Goal: Navigation & Orientation: Find specific page/section

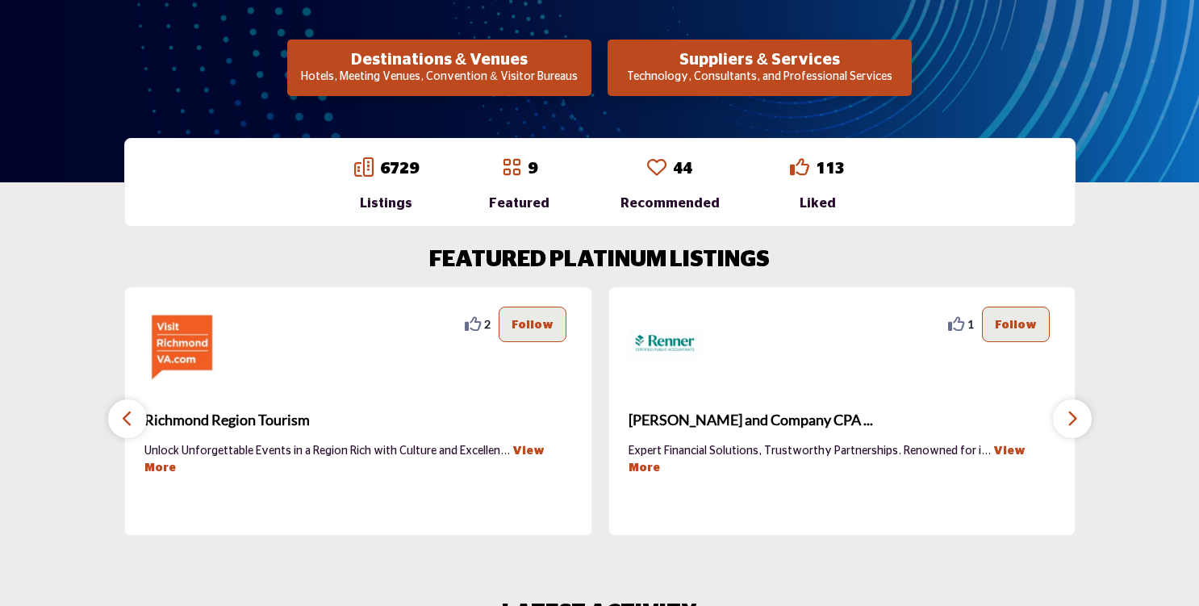
scroll to position [364, 0]
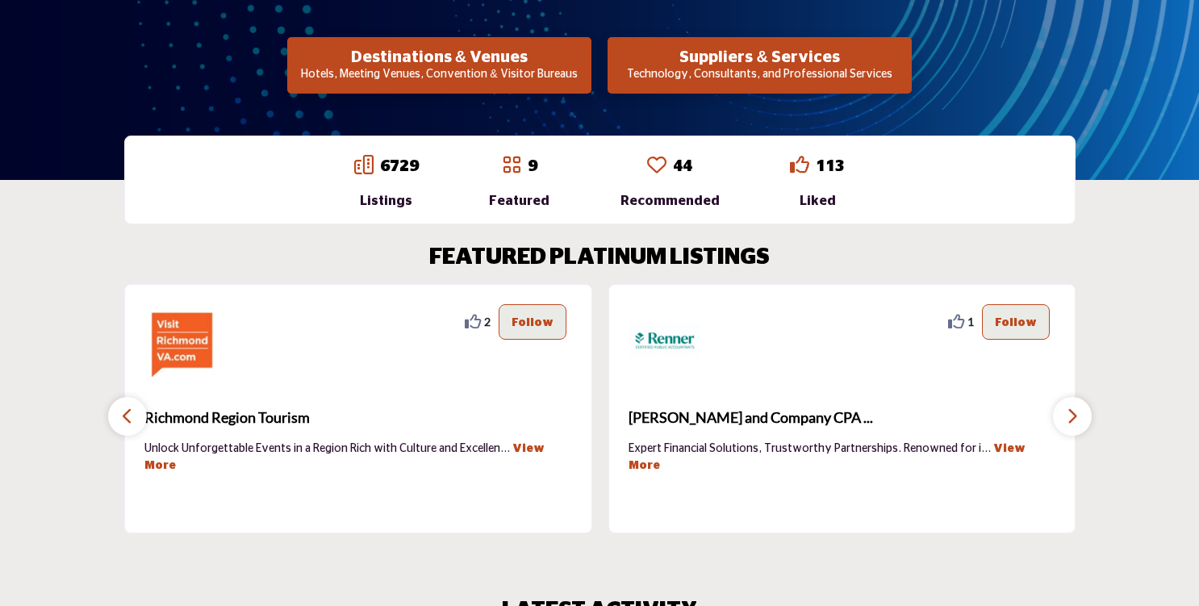
click at [1078, 415] on icon "button" at bounding box center [1072, 416] width 13 height 20
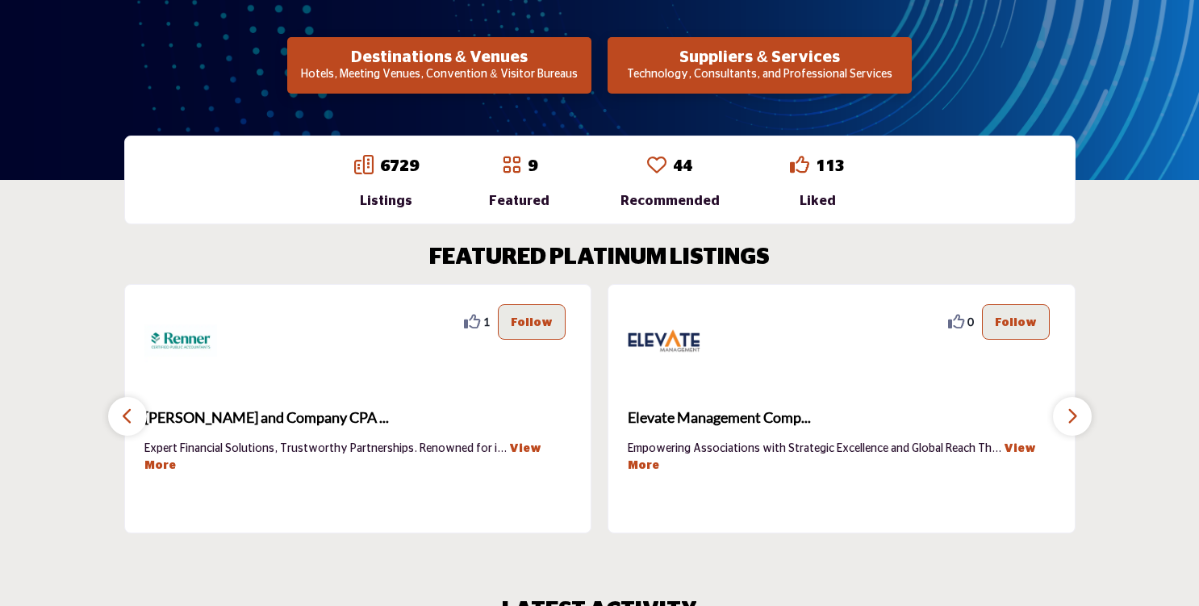
click at [1078, 415] on icon "button" at bounding box center [1072, 416] width 13 height 20
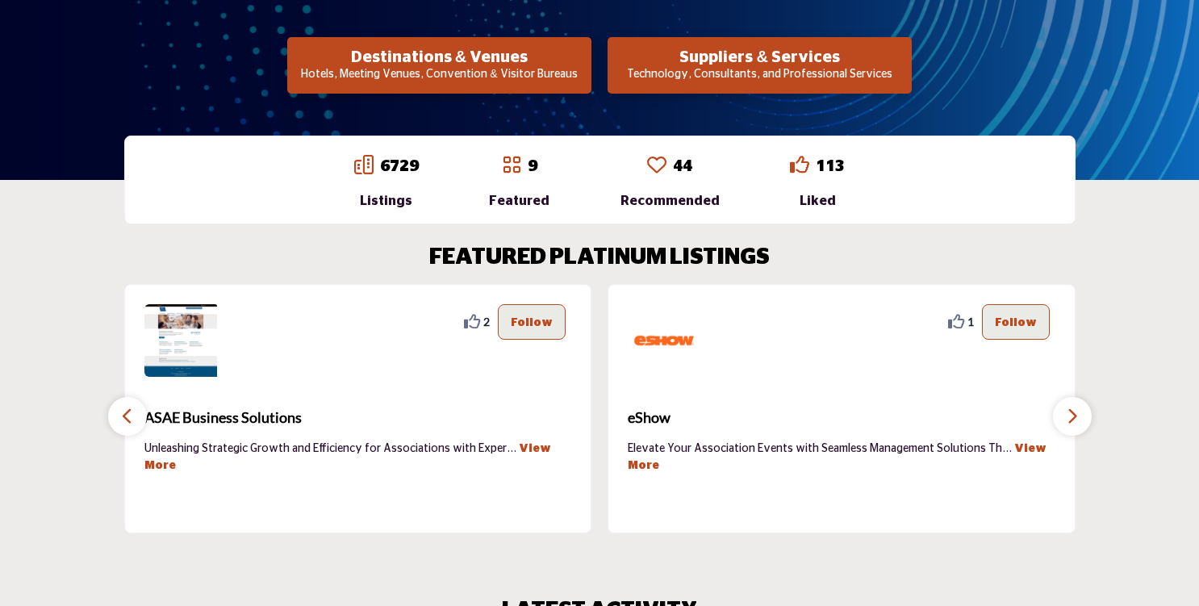
click at [1078, 415] on icon "button" at bounding box center [1072, 416] width 13 height 20
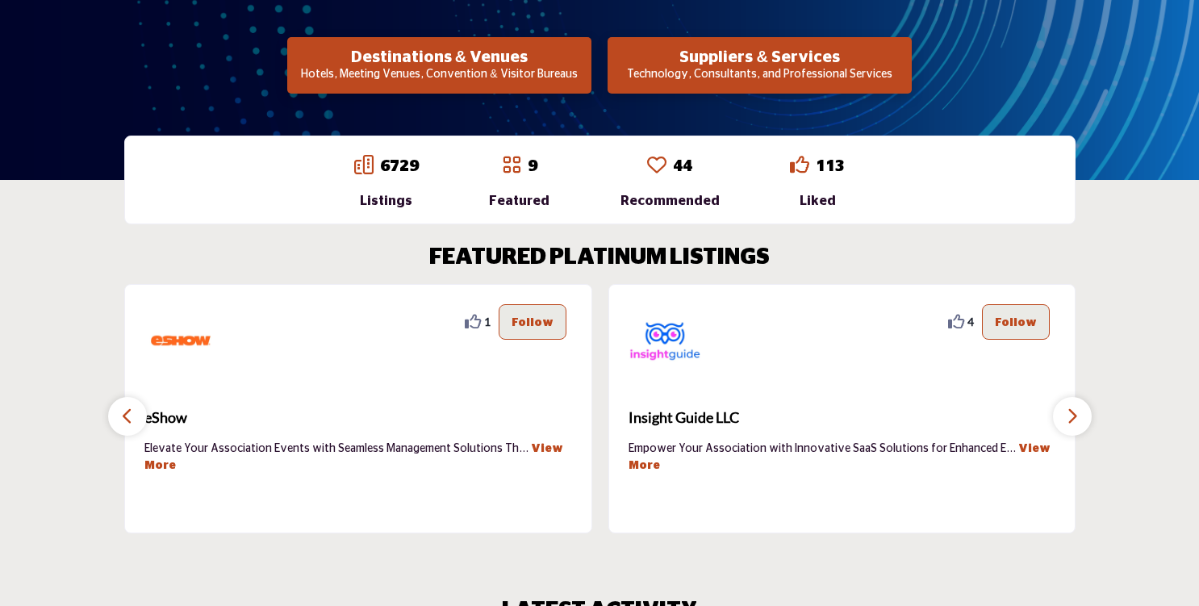
click at [1078, 415] on icon "button" at bounding box center [1072, 416] width 13 height 20
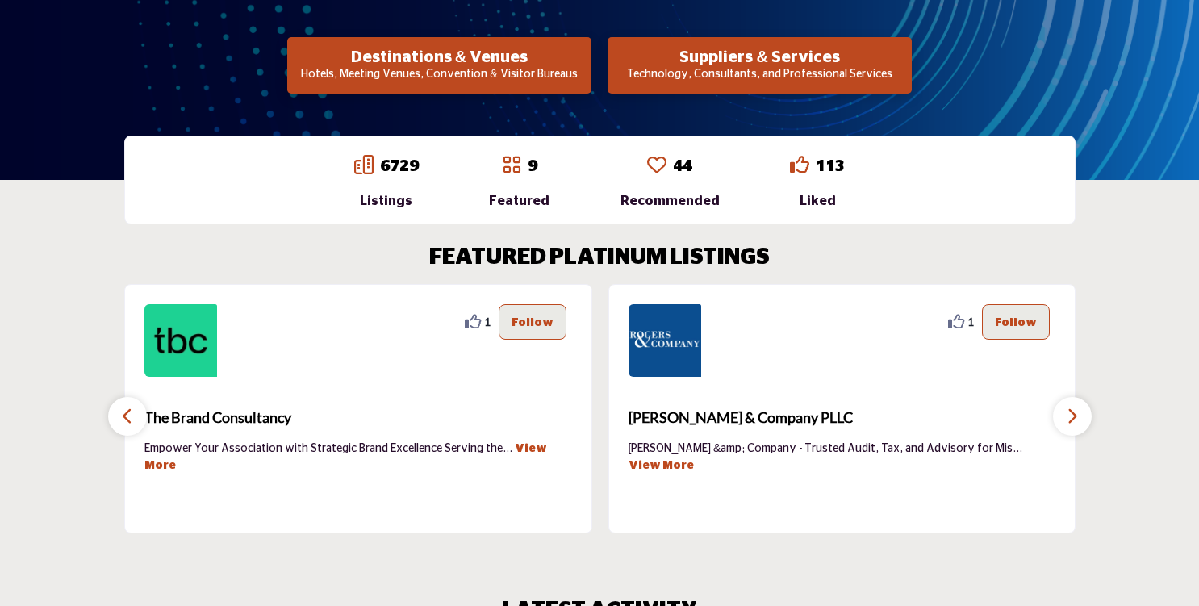
click at [1078, 415] on icon "button" at bounding box center [1072, 416] width 13 height 20
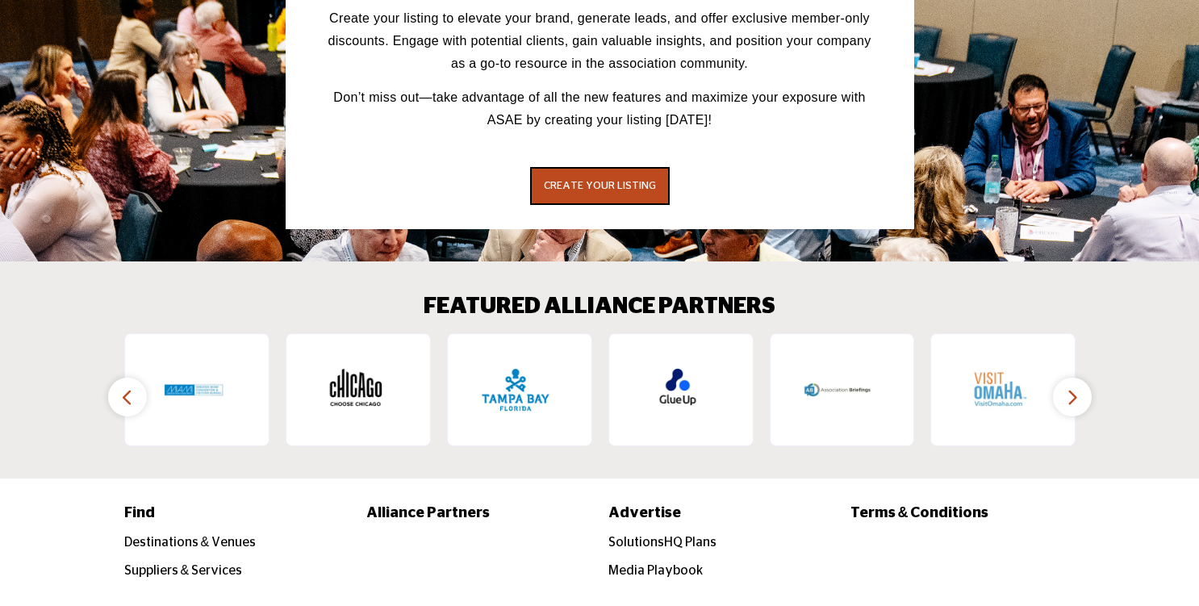
scroll to position [2262, 0]
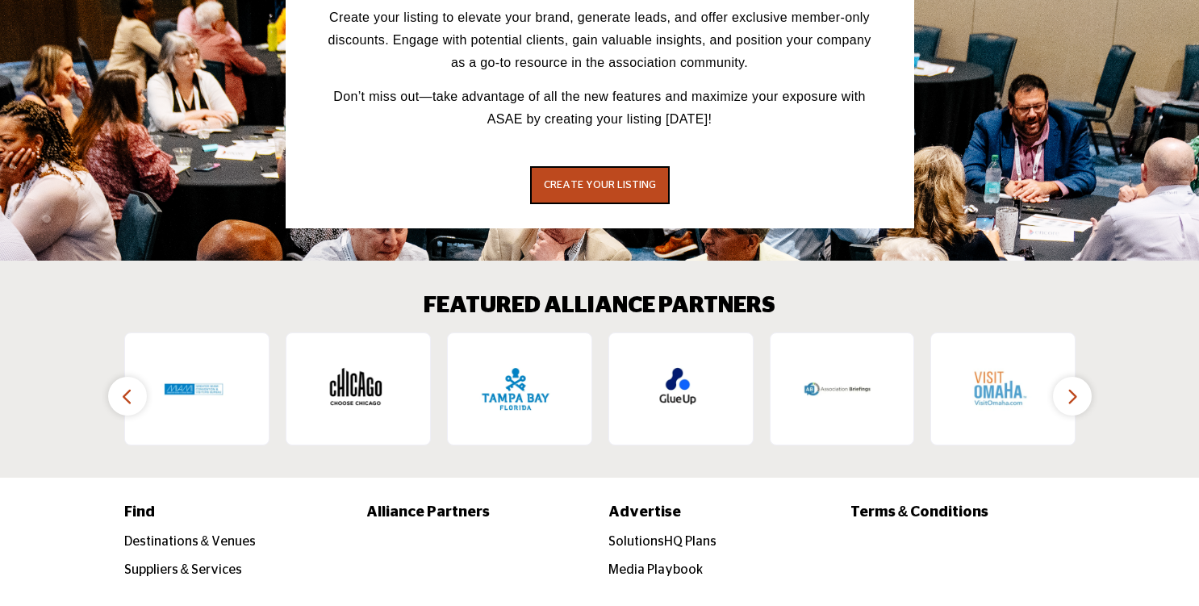
click at [1067, 386] on icon "button" at bounding box center [1072, 396] width 13 height 20
click at [1074, 386] on icon "button" at bounding box center [1072, 396] width 13 height 20
click at [127, 386] on icon "button" at bounding box center [127, 396] width 13 height 20
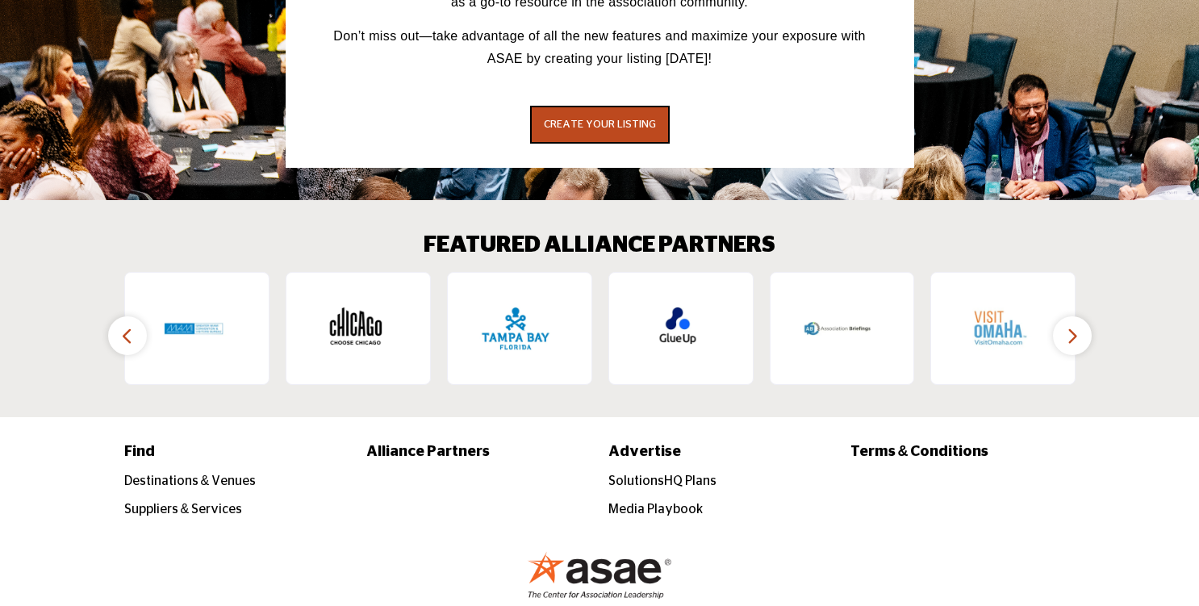
scroll to position [2328, 0]
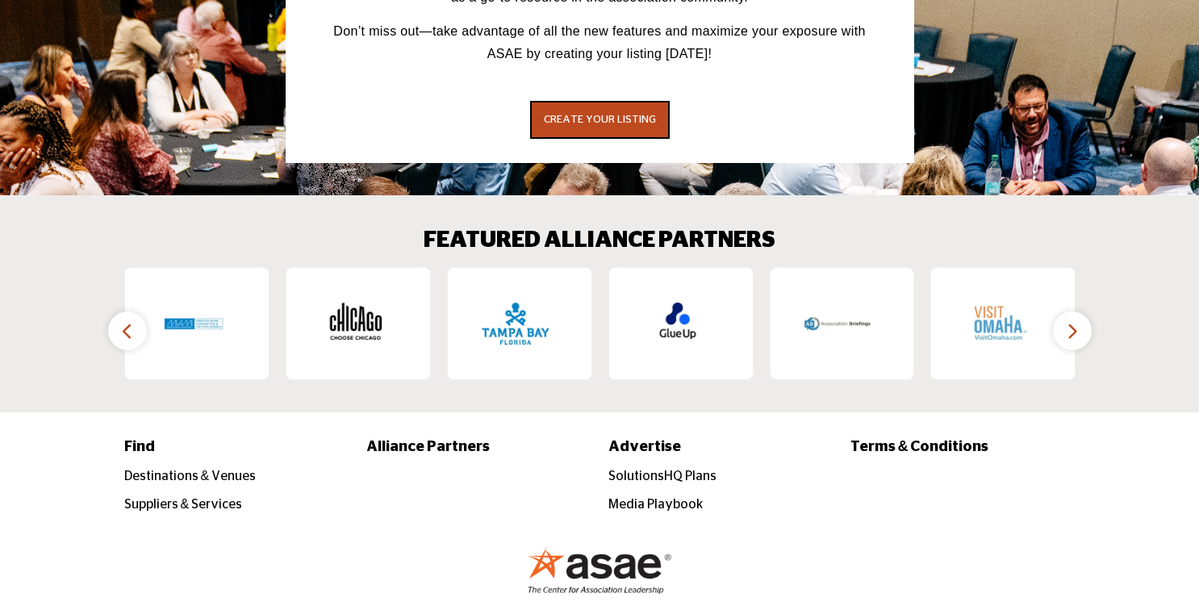
click at [119, 311] on button "button" at bounding box center [127, 330] width 39 height 39
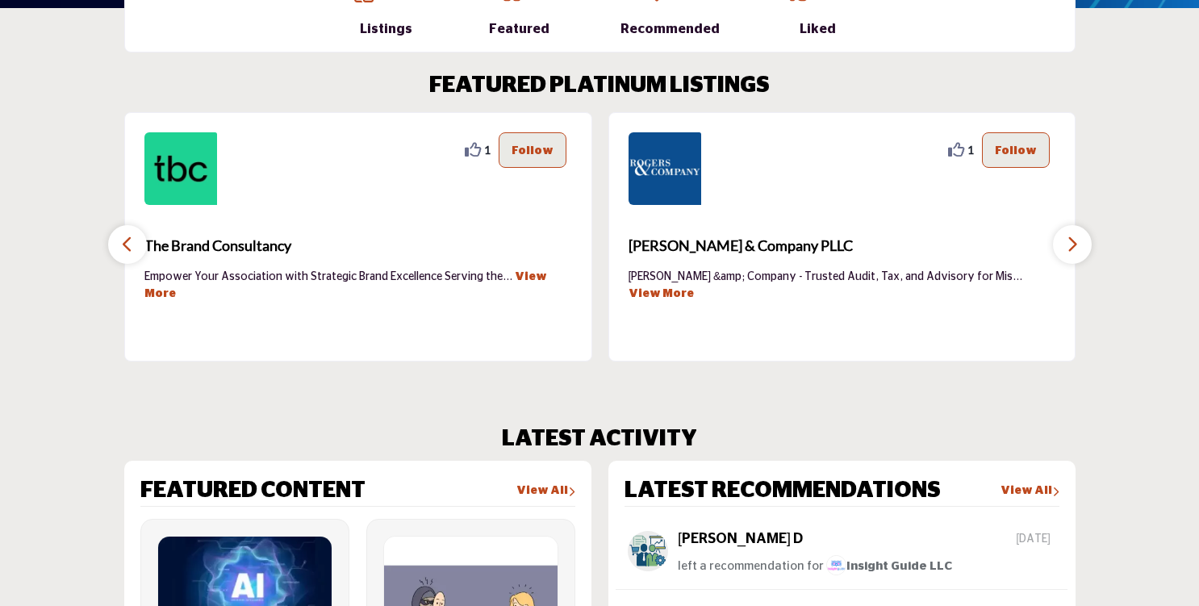
scroll to position [532, 0]
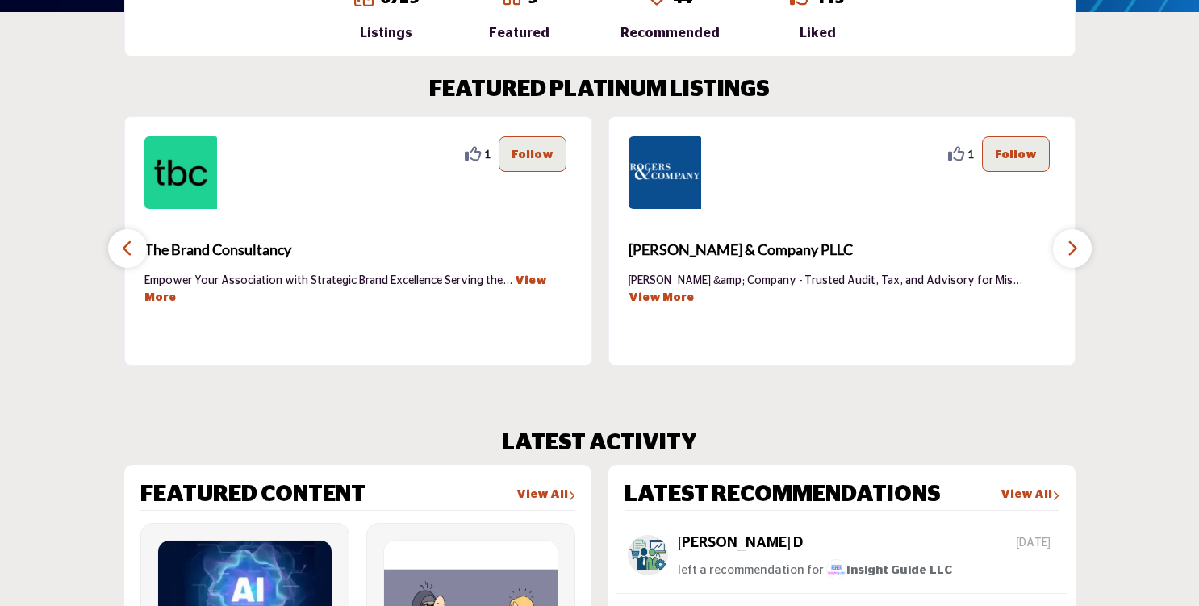
click at [1090, 269] on section "FEATURED PLATINUM LISTINGS 0 0 Follow Following Greensboro Area CVB ... View Mo…" at bounding box center [599, 220] width 1199 height 353
click at [1074, 248] on icon "button" at bounding box center [1072, 248] width 13 height 20
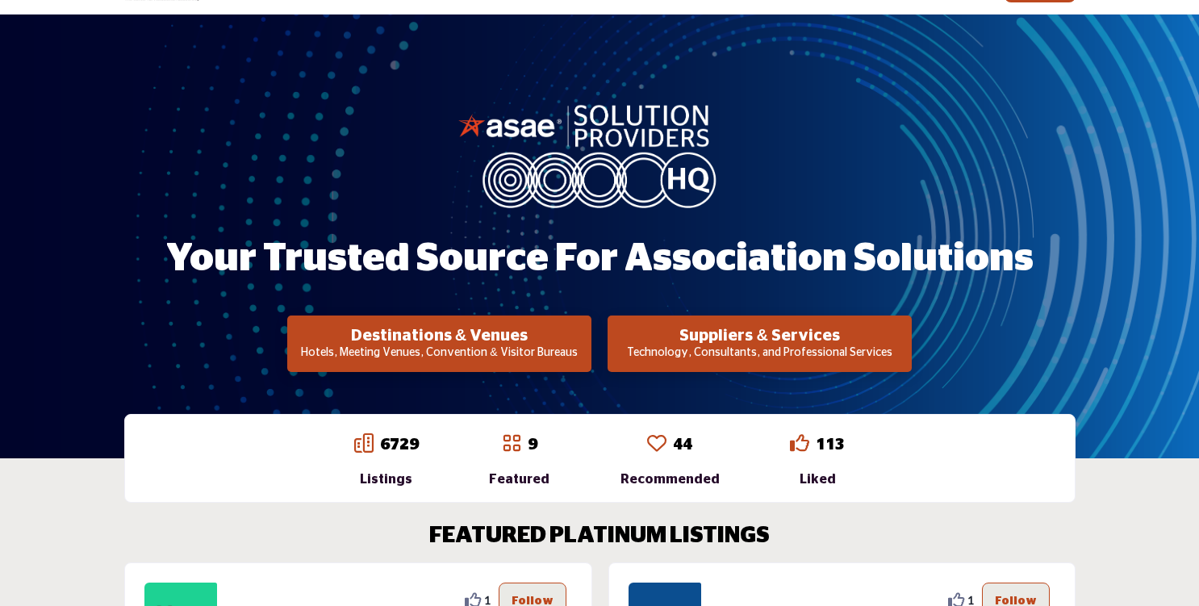
scroll to position [0, 0]
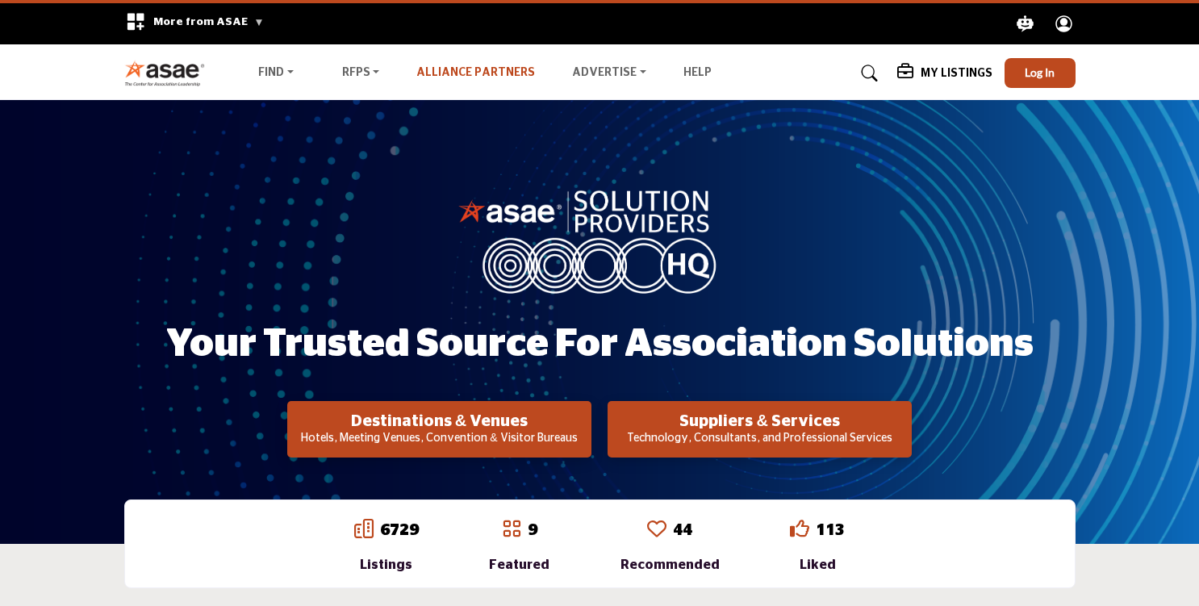
click at [475, 73] on link "Alliance Partners" at bounding box center [475, 72] width 119 height 11
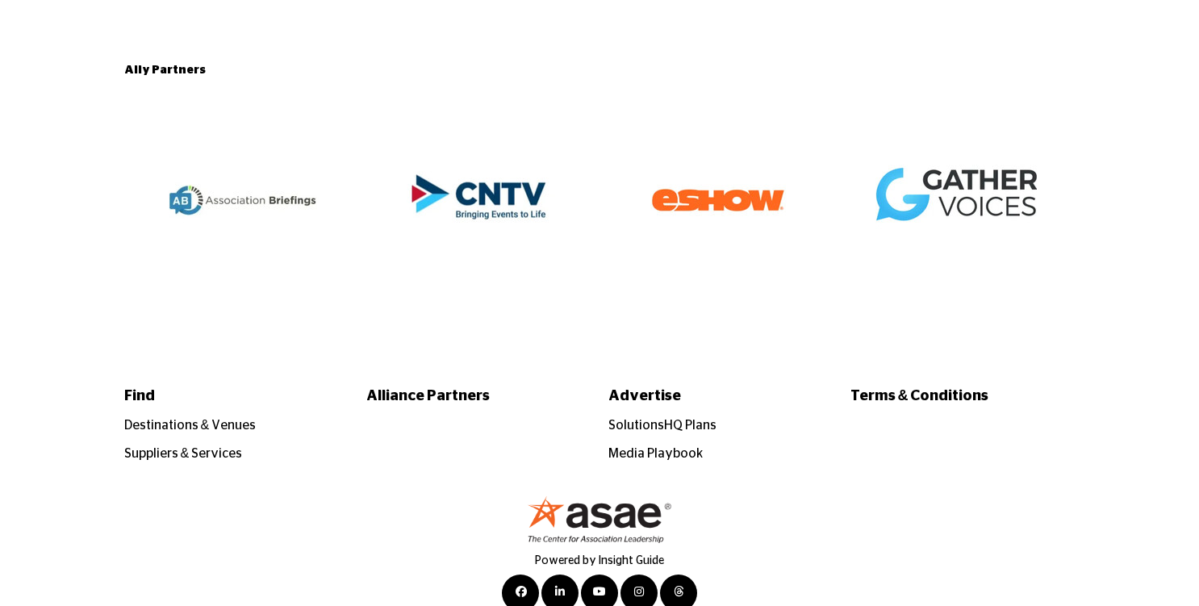
scroll to position [3534, 0]
